Goal: Complete application form

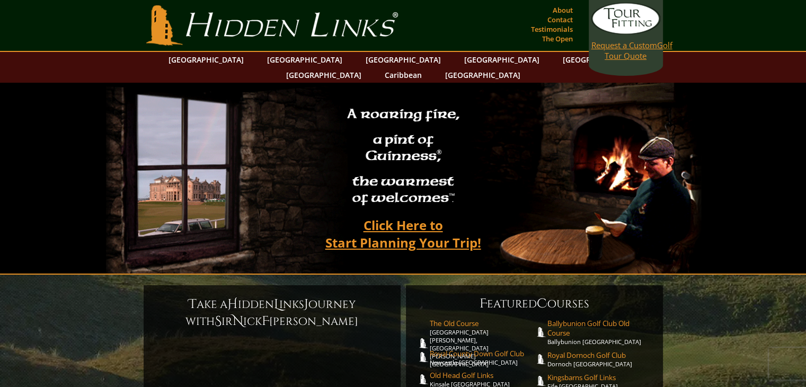
click at [613, 49] on span "Request a Custom" at bounding box center [624, 45] width 66 height 11
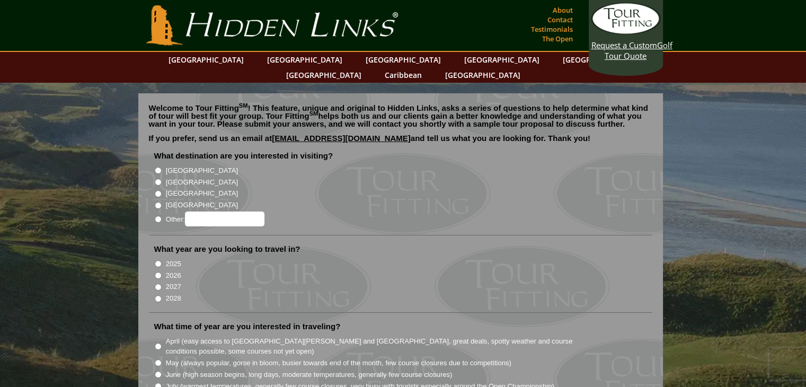
click at [158, 190] on input "[GEOGRAPHIC_DATA]" at bounding box center [158, 193] width 7 height 7
radio input "true"
click at [160, 272] on input "2026" at bounding box center [158, 275] width 7 height 7
radio input "true"
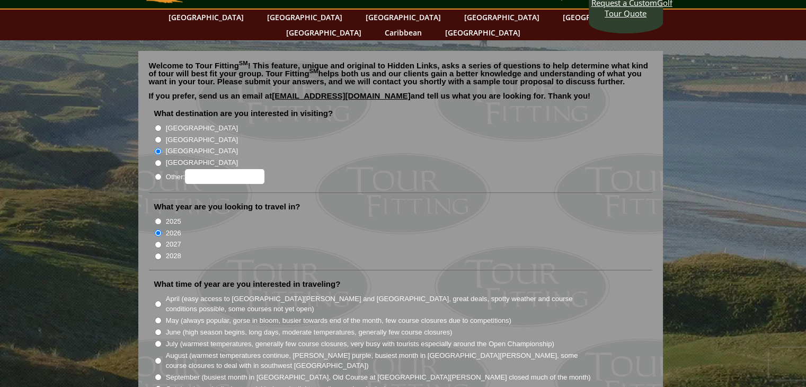
scroll to position [106, 0]
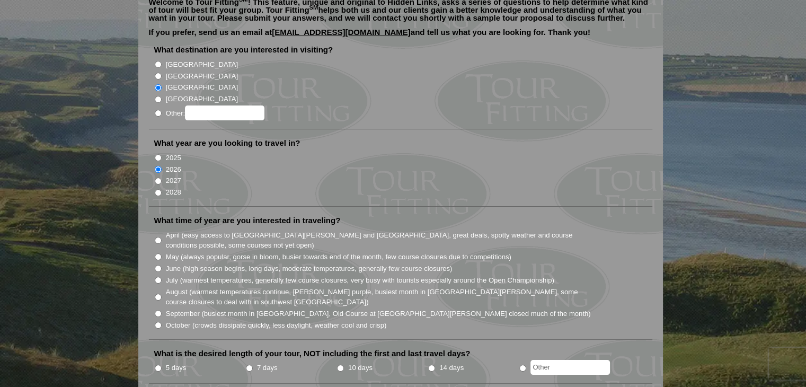
click at [158, 277] on input "July (warmest temperatures, generally few course closures, very busy with touri…" at bounding box center [158, 280] width 7 height 7
radio input "true"
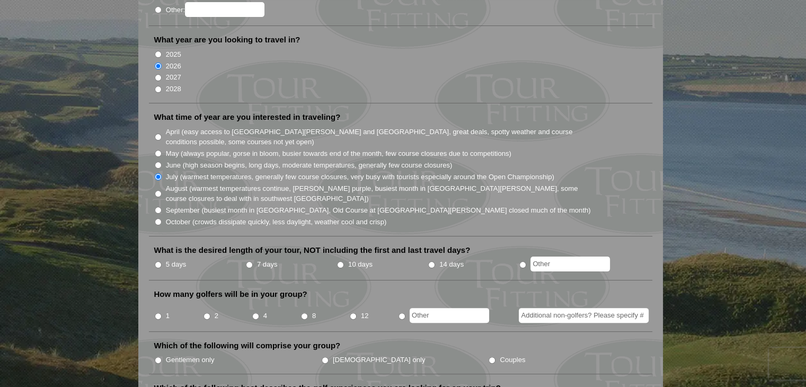
scroll to position [212, 0]
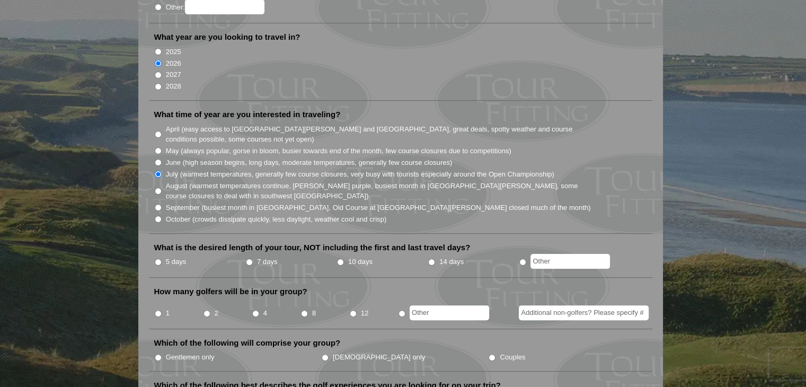
click at [251, 259] on input "7 days" at bounding box center [249, 262] width 7 height 7
radio input "true"
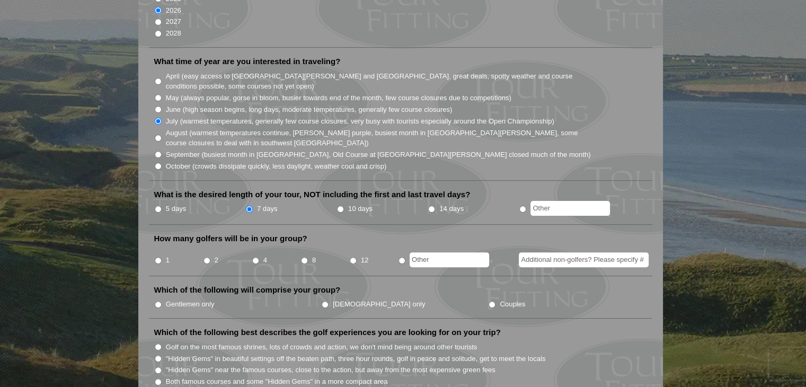
click at [253, 257] on input "4" at bounding box center [255, 260] width 7 height 7
radio input "true"
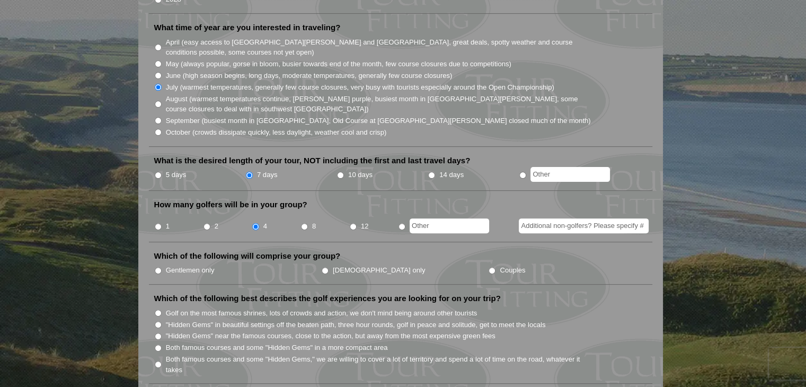
scroll to position [318, 0]
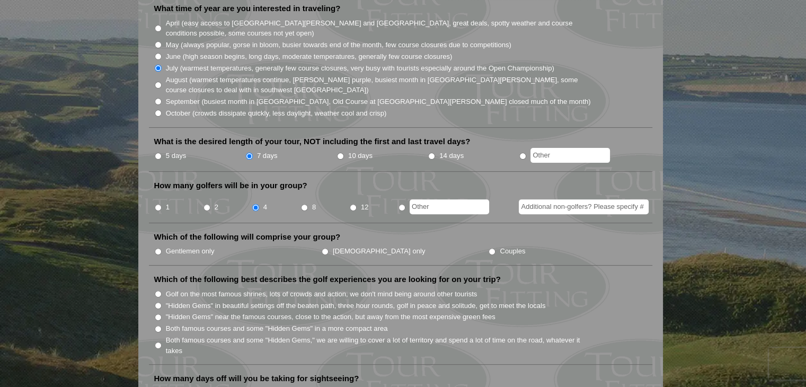
click at [158, 248] on input "Gentlemen only" at bounding box center [158, 251] width 7 height 7
radio input "true"
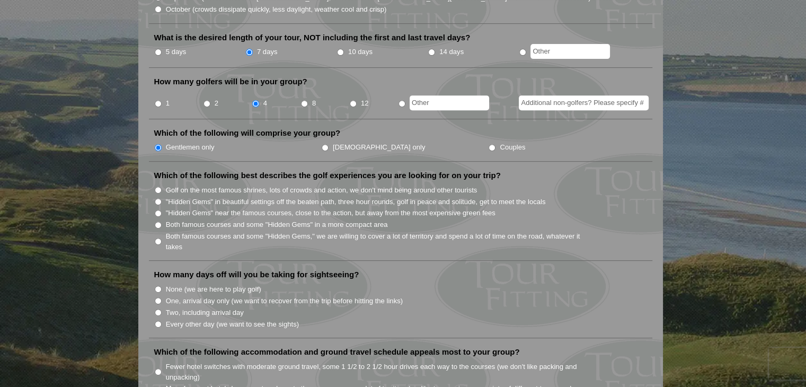
scroll to position [424, 0]
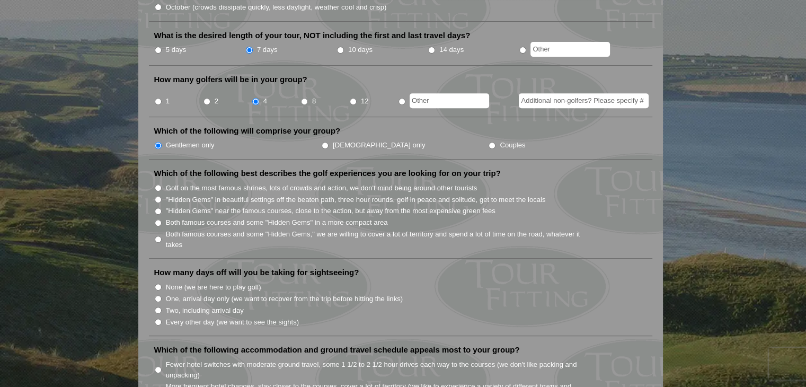
click at [157, 184] on input "Golf on the most famous shrines, lots of crowds and action, we don't mind being…" at bounding box center [158, 187] width 7 height 7
radio input "true"
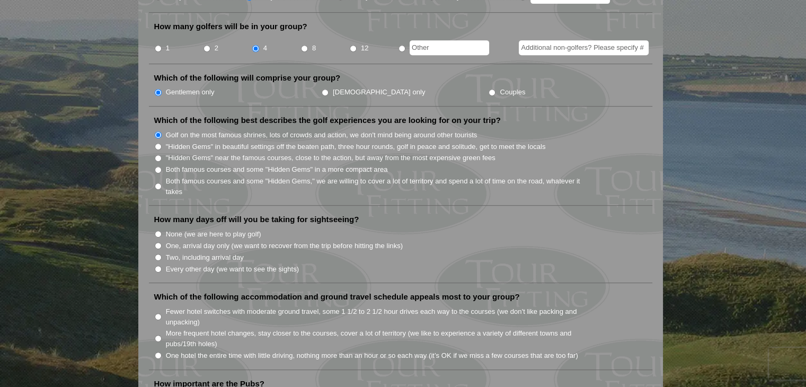
click at [156, 254] on input "Two, including arrival day" at bounding box center [158, 257] width 7 height 7
radio input "true"
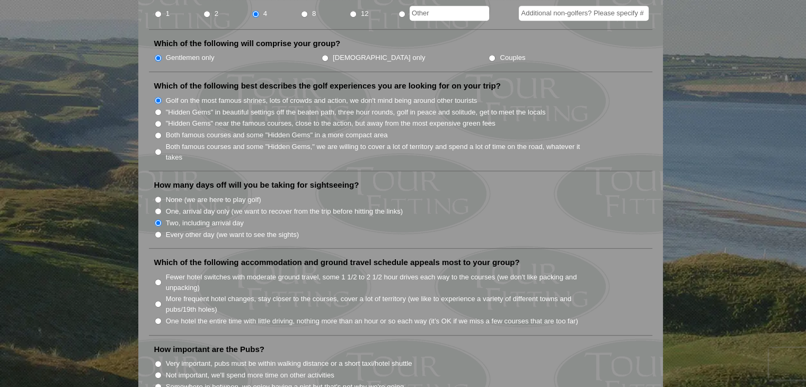
scroll to position [530, 0]
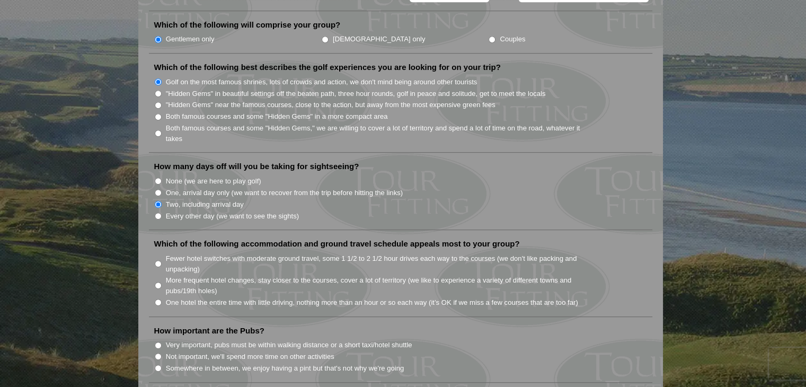
click at [159, 260] on input "Fewer hotel switches with moderate ground travel, some 1 1/2 to 2 1/2 hour driv…" at bounding box center [158, 263] width 7 height 7
radio input "true"
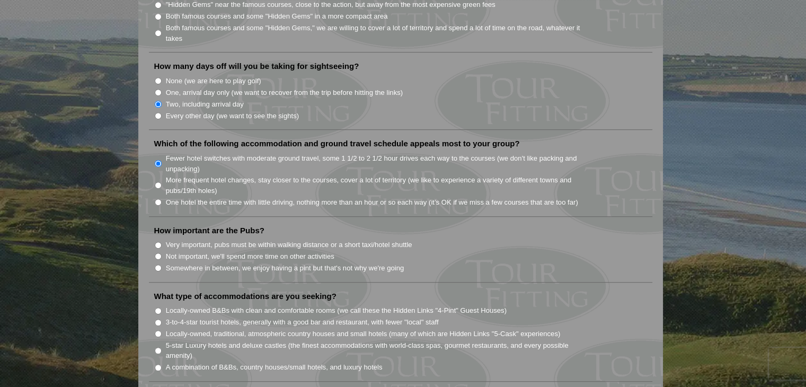
scroll to position [636, 0]
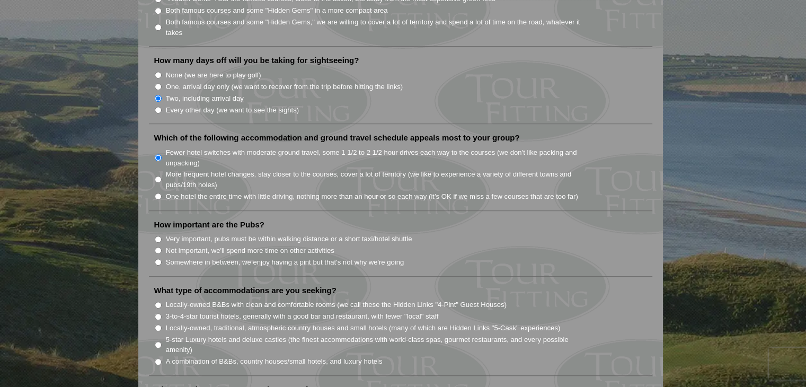
click at [157, 236] on input "Very important, pubs must be within walking distance or a short taxi/hotel shut…" at bounding box center [158, 239] width 7 height 7
radio input "true"
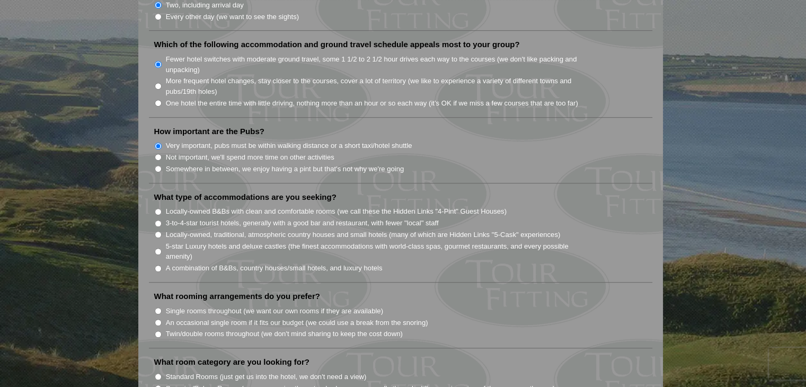
scroll to position [742, 0]
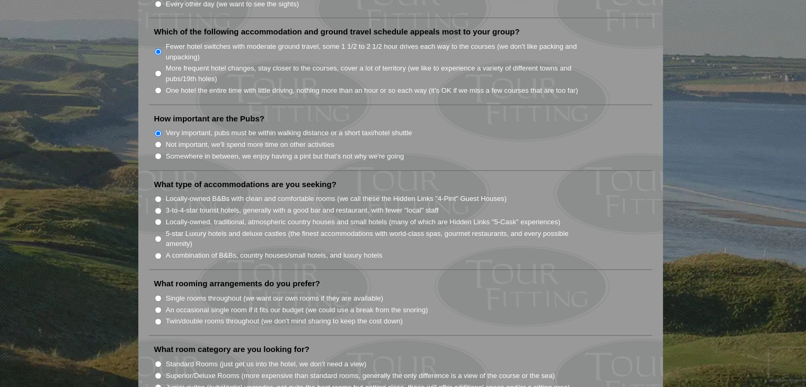
click at [156, 218] on input "Locally-owned, traditional, atmospheric country houses and small hotels (many o…" at bounding box center [158, 221] width 7 height 7
radio input "true"
drag, startPoint x: 156, startPoint y: 202, endPoint x: 149, endPoint y: 206, distance: 7.8
click at [154, 216] on li "Locally-owned, traditional, atmospheric country houses and small hotels (many o…" at bounding box center [404, 222] width 501 height 12
click at [157, 235] on input "5-star Luxury hotels and deluxe castles (the finest accommodations with world-c…" at bounding box center [158, 238] width 7 height 7
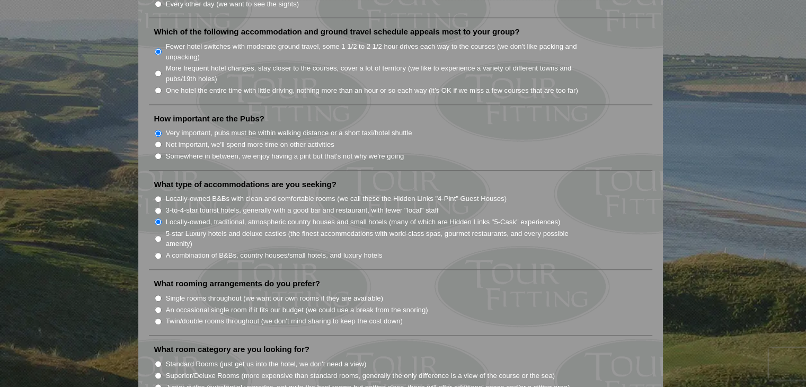
radio input "true"
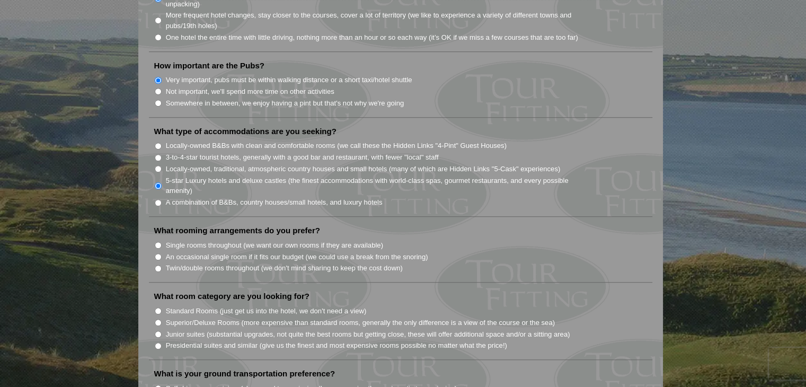
click at [160, 265] on input "Twin/double rooms throughout (we don't mind sharing to keep the cost down)" at bounding box center [158, 268] width 7 height 7
radio input "true"
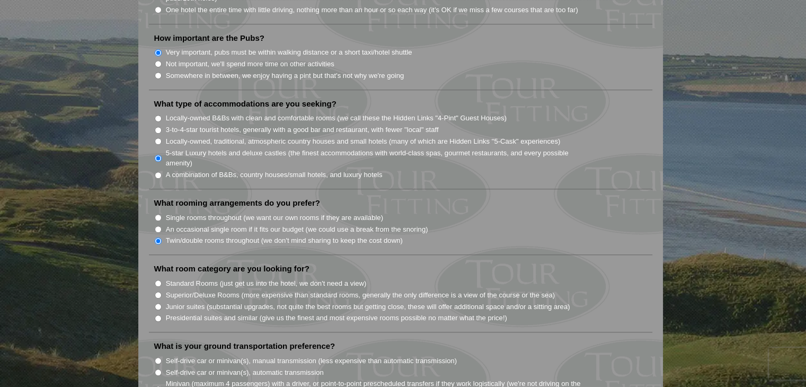
scroll to position [901, 0]
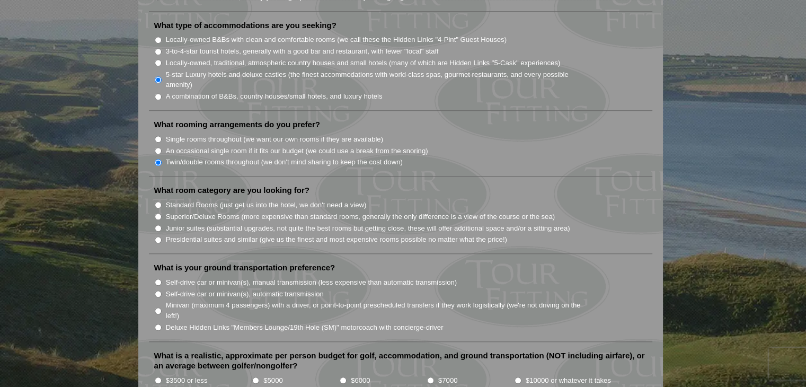
click at [159, 213] on input "Superior/Deluxe Rooms (more expensive than standard rooms, generally the only d…" at bounding box center [158, 216] width 7 height 7
radio input "true"
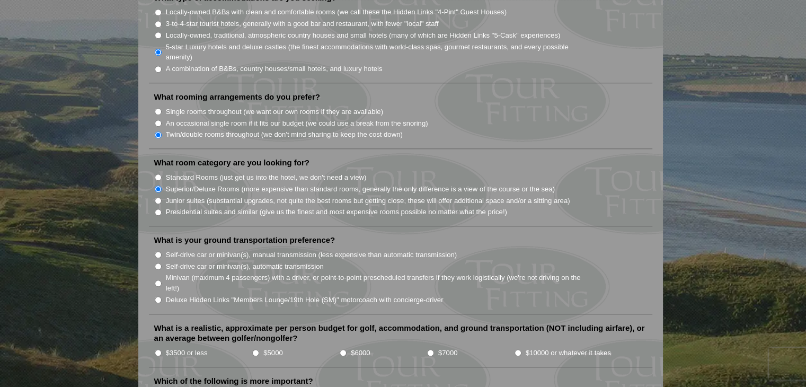
scroll to position [954, 0]
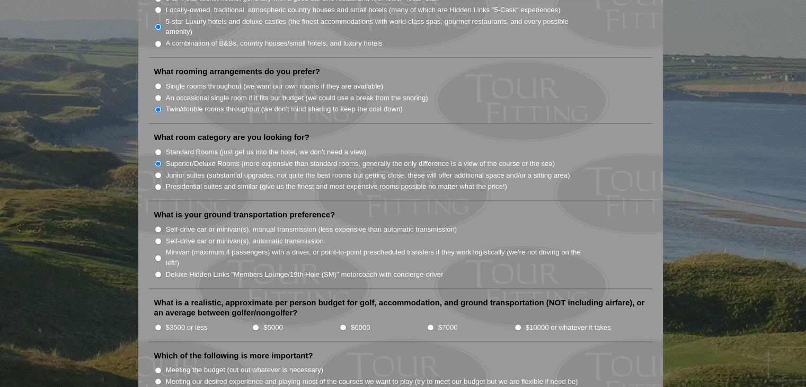
click at [159, 254] on input "Minivan (maximum 4 passengers) with a driver, or point-to-point prescheduled tr…" at bounding box center [158, 257] width 7 height 7
radio input "true"
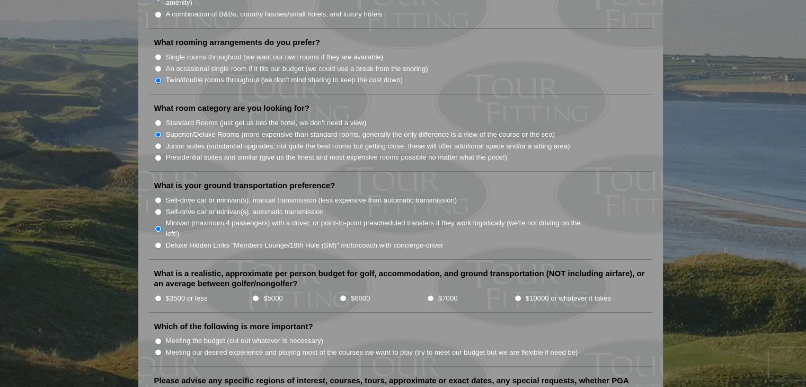
scroll to position [1007, 0]
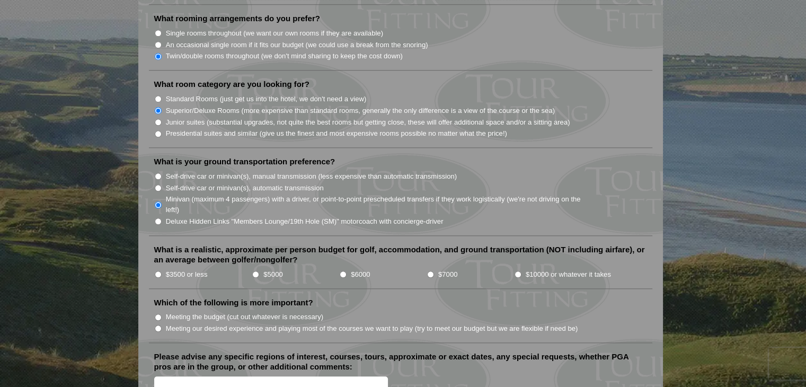
click at [427, 271] on input "$7000" at bounding box center [430, 274] width 7 height 7
radio input "true"
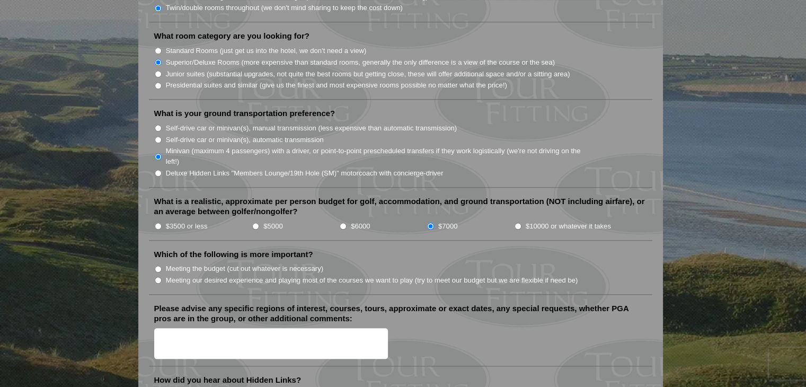
scroll to position [1059, 0]
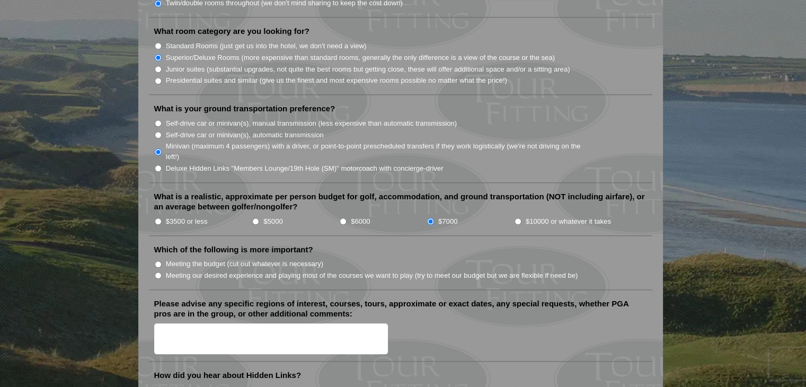
click at [157, 272] on input "Meeting our desired experience and playing most of the courses we want to play …" at bounding box center [158, 275] width 7 height 7
radio input "true"
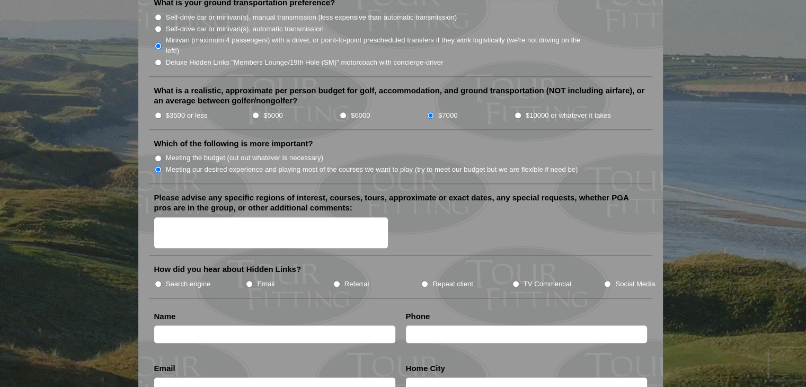
scroll to position [1218, 0]
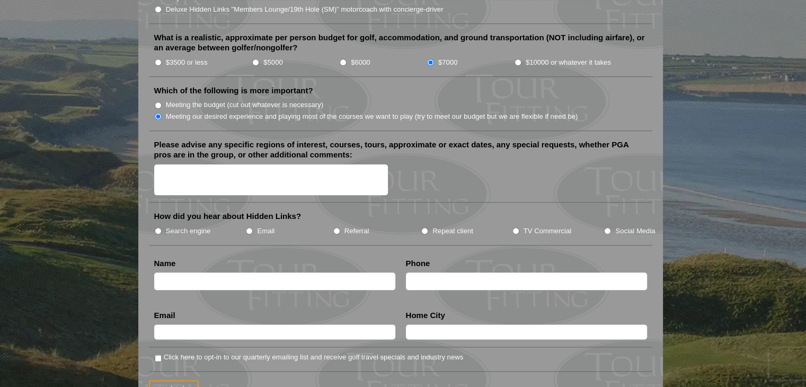
click at [158, 227] on input "Search engine" at bounding box center [158, 230] width 7 height 7
radio input "true"
click at [200, 272] on input "text" at bounding box center [274, 280] width 241 height 17
type input "[PERSON_NAME]"
click at [432, 272] on input "text" at bounding box center [526, 280] width 241 height 17
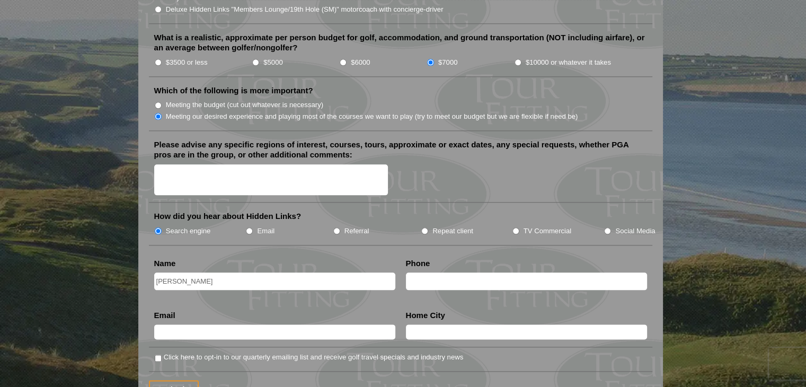
type input "[PHONE_NUMBER]"
click at [301, 324] on input "text" at bounding box center [274, 331] width 241 height 15
type input "[EMAIL_ADDRESS][DOMAIN_NAME]"
click at [427, 324] on input "text" at bounding box center [526, 331] width 241 height 15
type input "[GEOGRAPHIC_DATA], [GEOGRAPHIC_DATA]"
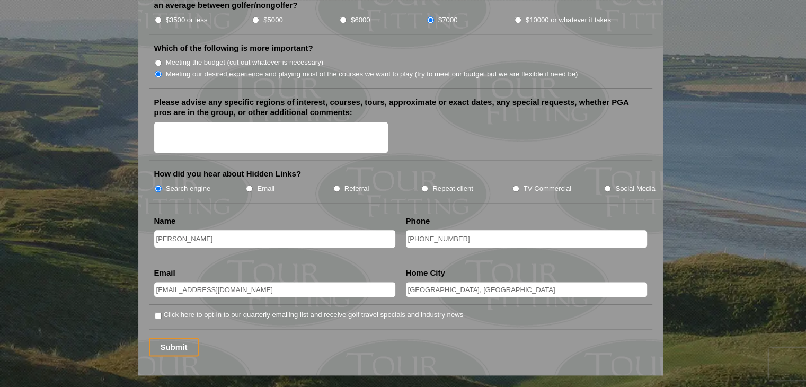
scroll to position [1324, 0]
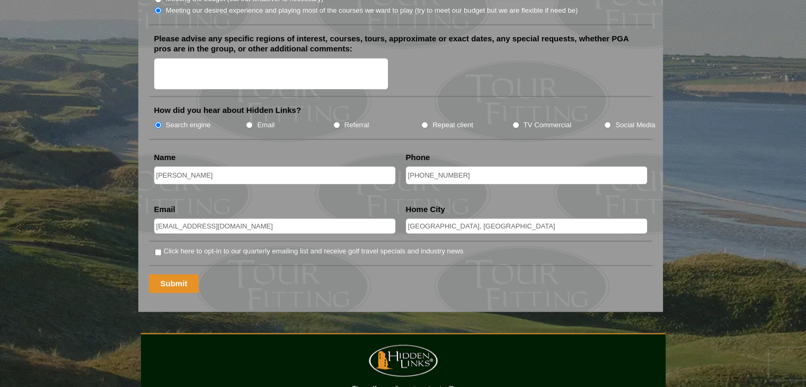
click at [176, 274] on input "Submit" at bounding box center [174, 283] width 50 height 19
